Goal: Register for event/course

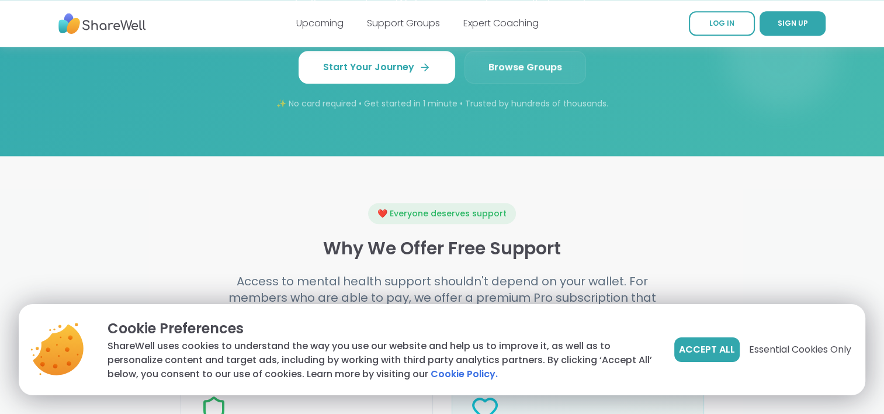
scroll to position [1149, 0]
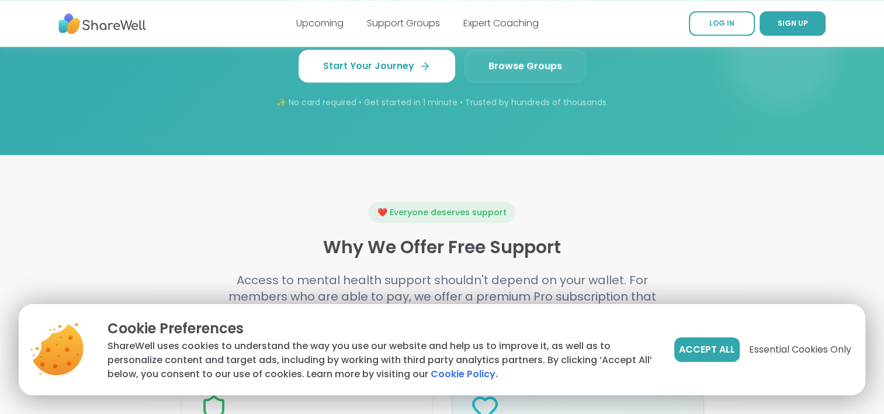
click at [538, 72] on link "Browse Groups" at bounding box center [526, 66] width 122 height 33
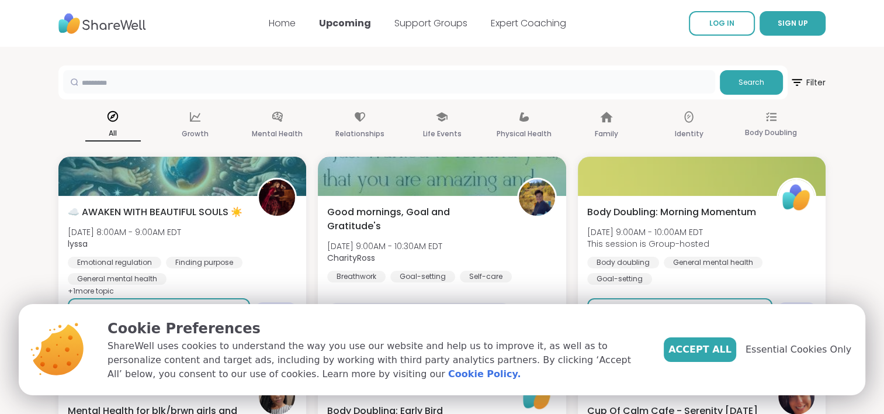
click at [103, 87] on input "text" at bounding box center [389, 81] width 652 height 23
type input "**********"
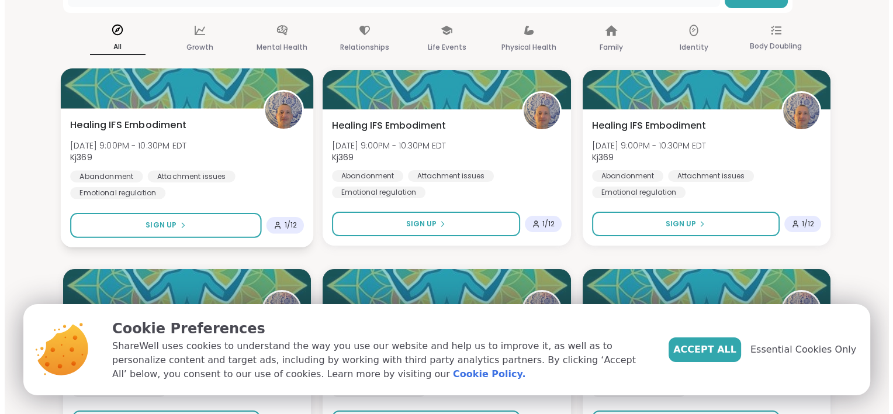
scroll to position [85, 0]
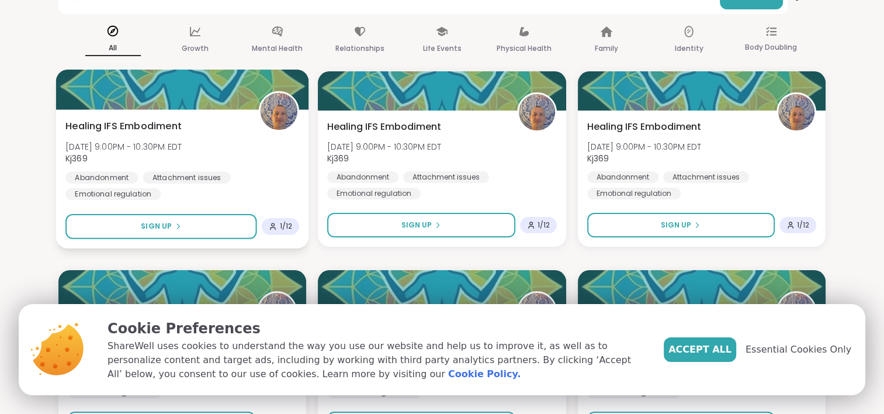
drag, startPoint x: 118, startPoint y: 110, endPoint x: 108, endPoint y: 77, distance: 34.8
click at [108, 77] on div at bounding box center [182, 90] width 253 height 40
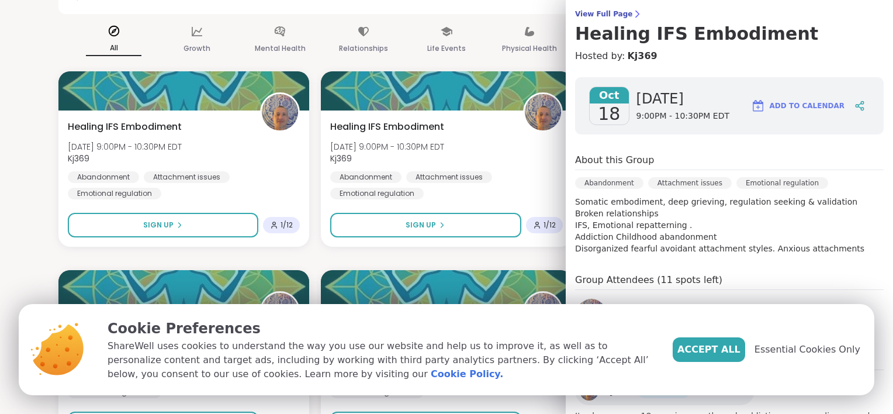
scroll to position [175, 0]
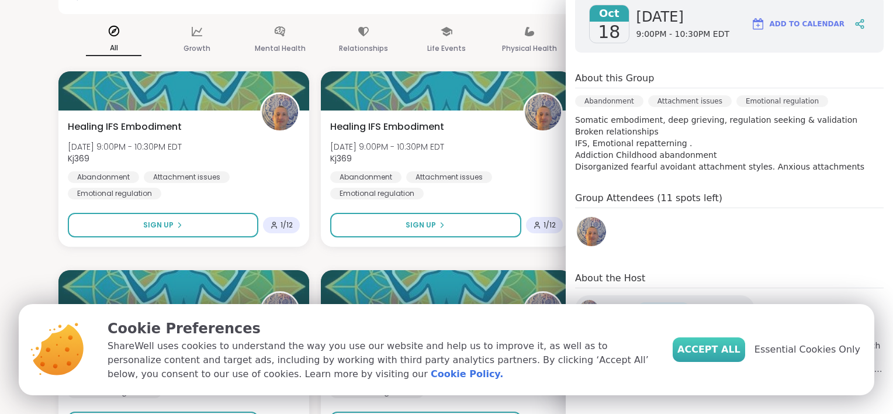
click at [719, 350] on span "Accept All" at bounding box center [709, 350] width 63 height 14
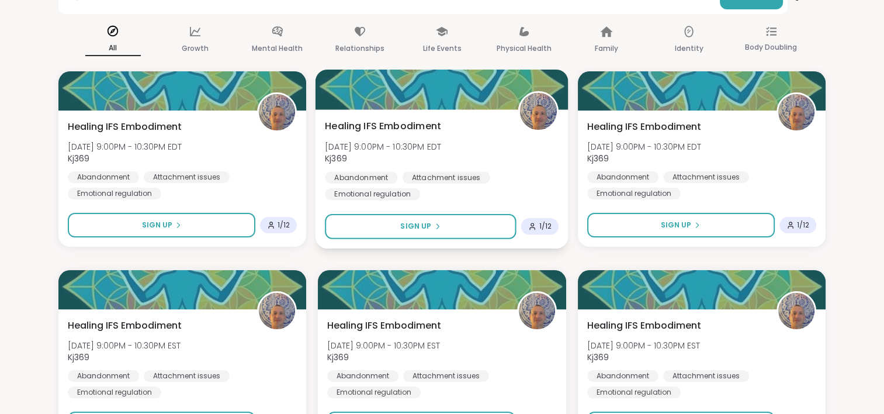
click at [539, 110] on img at bounding box center [538, 111] width 37 height 37
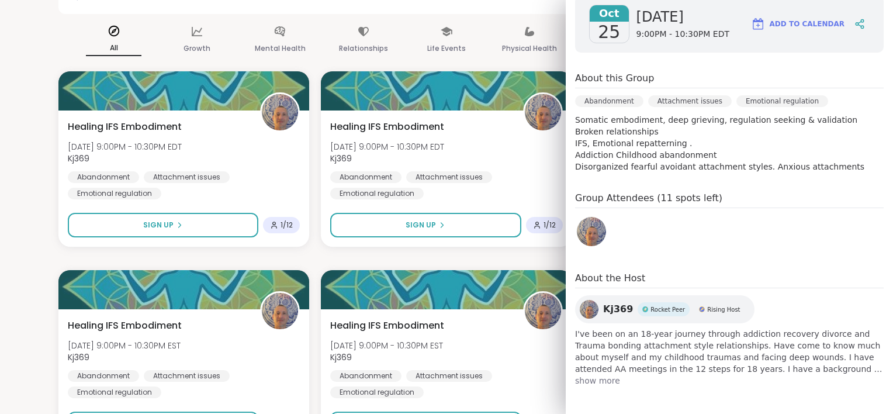
click at [593, 379] on span "show more" at bounding box center [729, 381] width 309 height 12
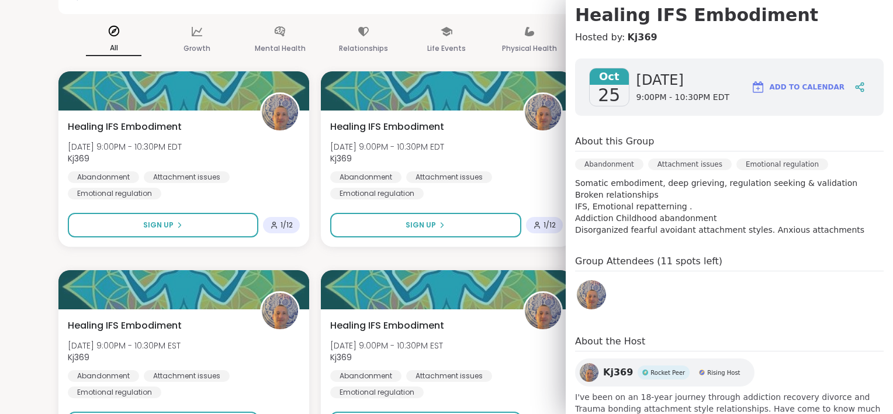
scroll to position [112, 0]
